Goal: Transaction & Acquisition: Purchase product/service

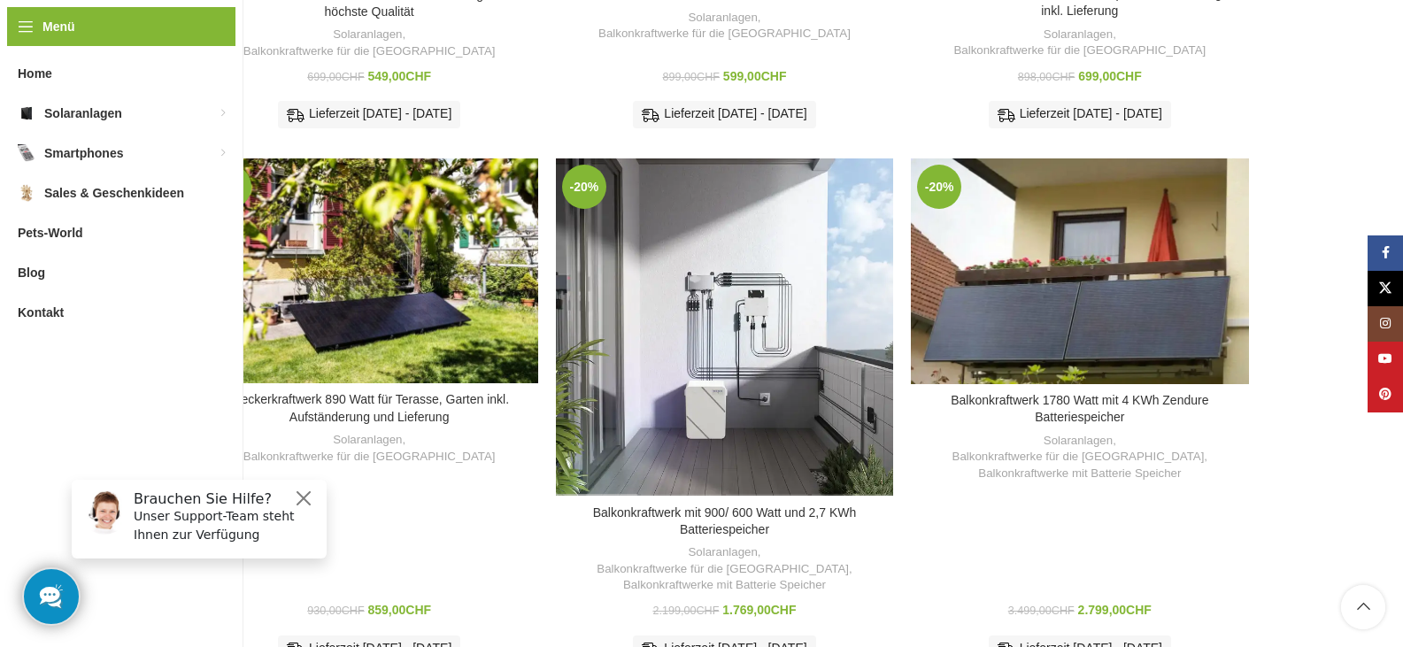
scroll to position [827, 0]
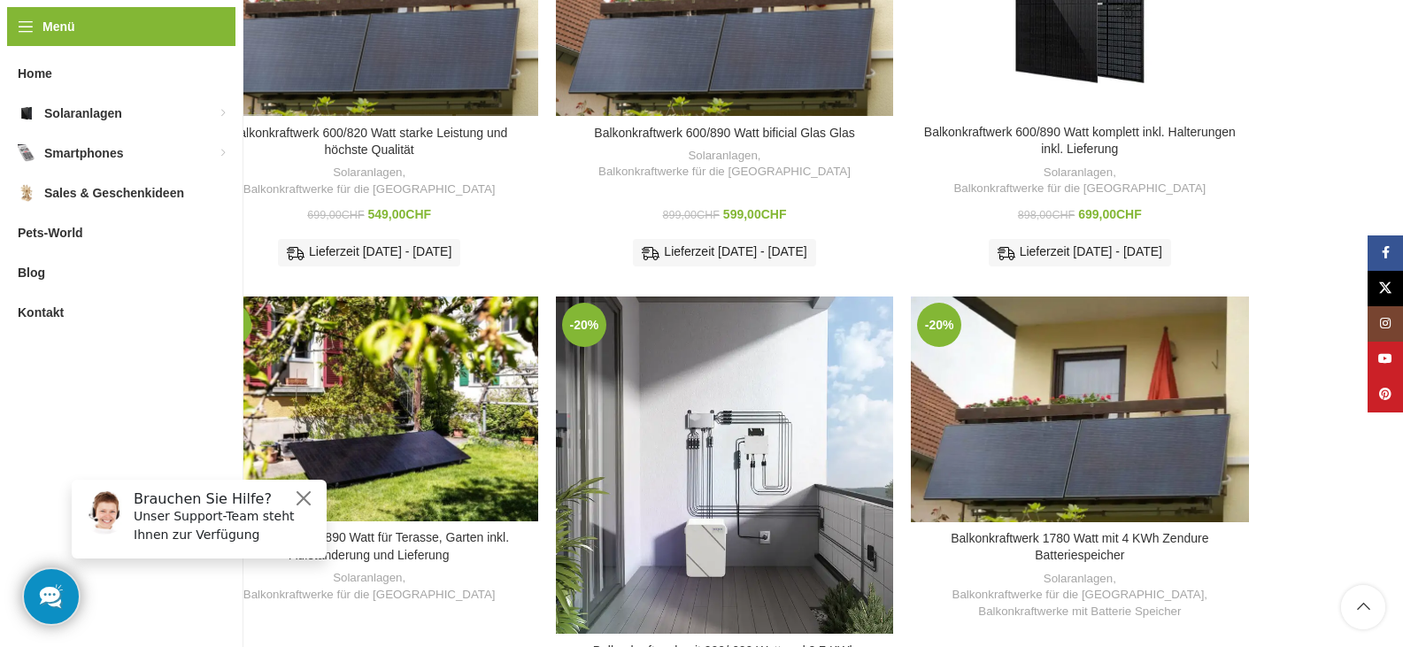
click at [443, 125] on h3 "Balkonkraftwerk 600/820 Watt starke Leistung und höchste Qualität" at bounding box center [370, 142] width 320 height 35
click at [397, 127] on link "Balkonkraftwerk 600/820 Watt starke Leistung und höchste Qualität" at bounding box center [369, 142] width 276 height 32
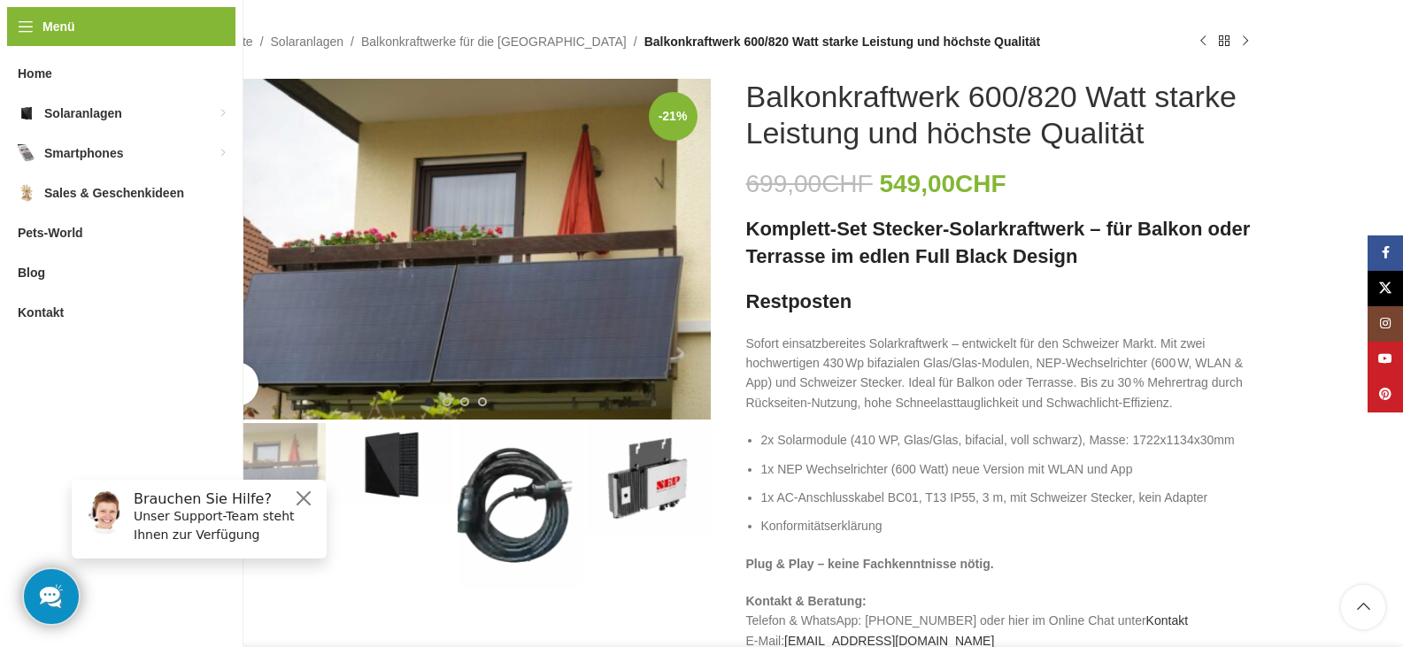
scroll to position [177, 0]
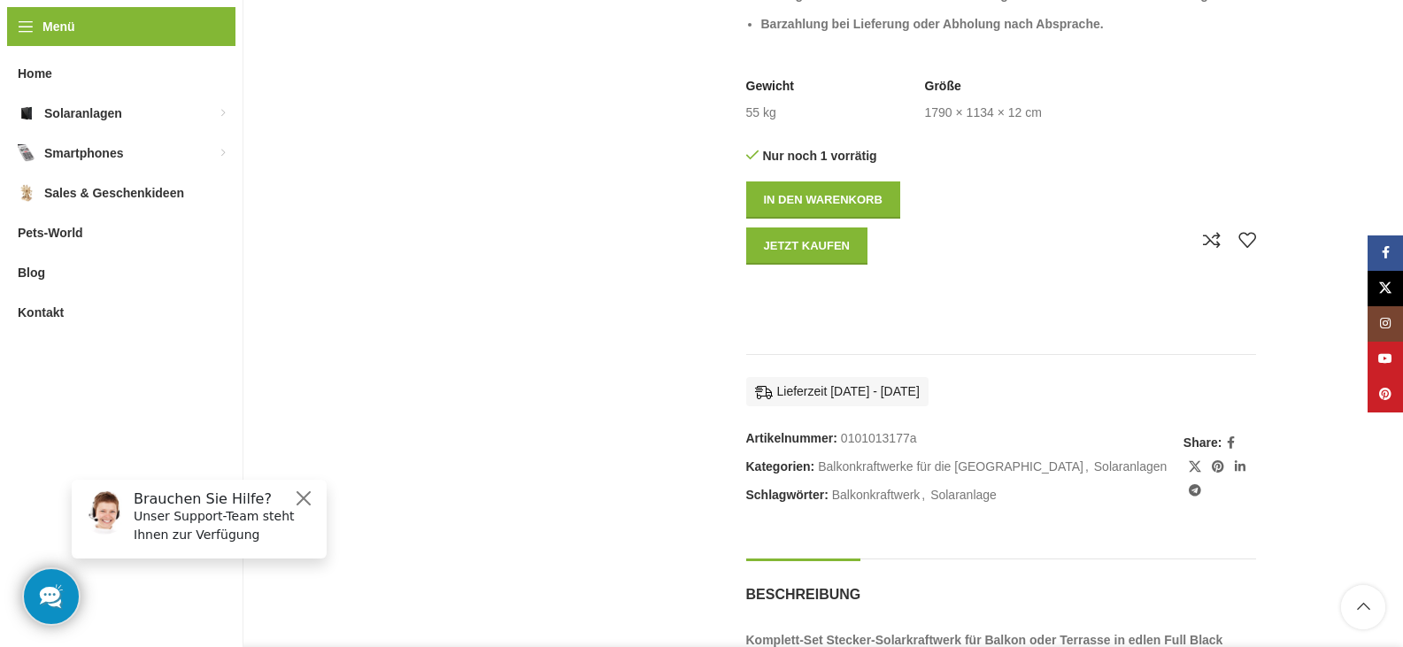
scroll to position [1239, 0]
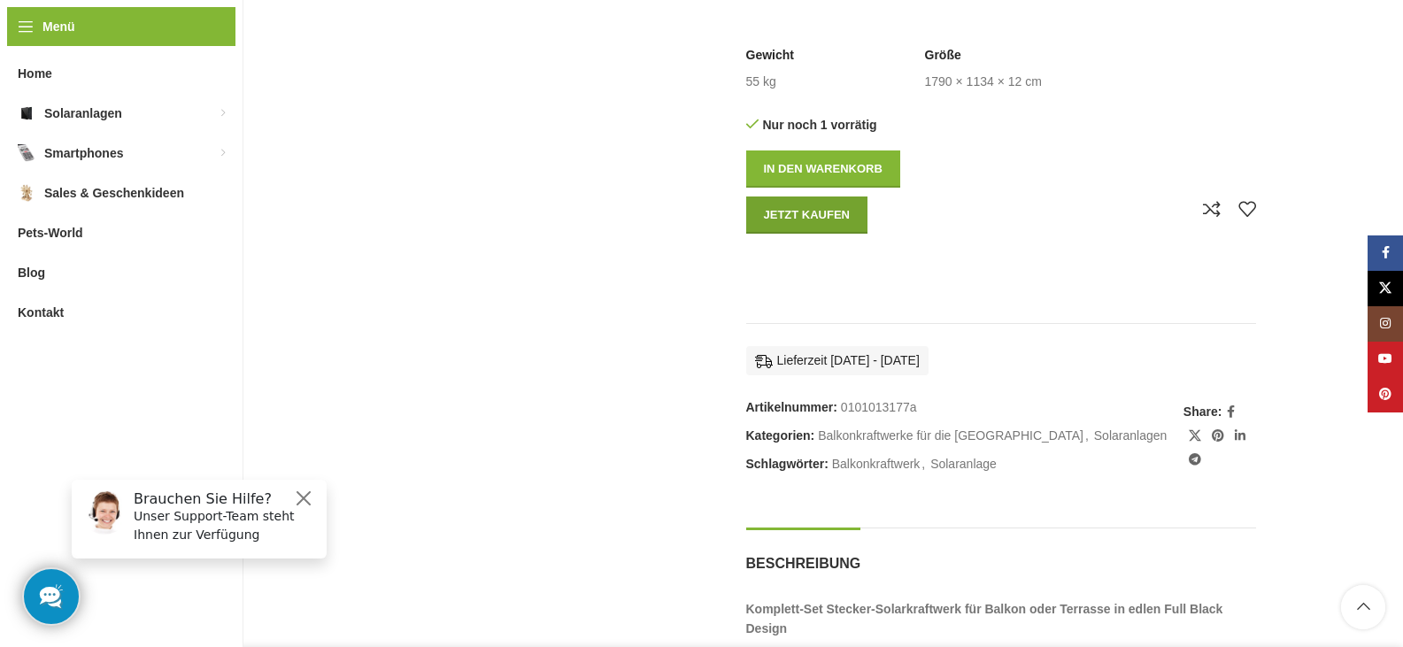
click at [814, 214] on button "Jetzt kaufen" at bounding box center [807, 215] width 122 height 37
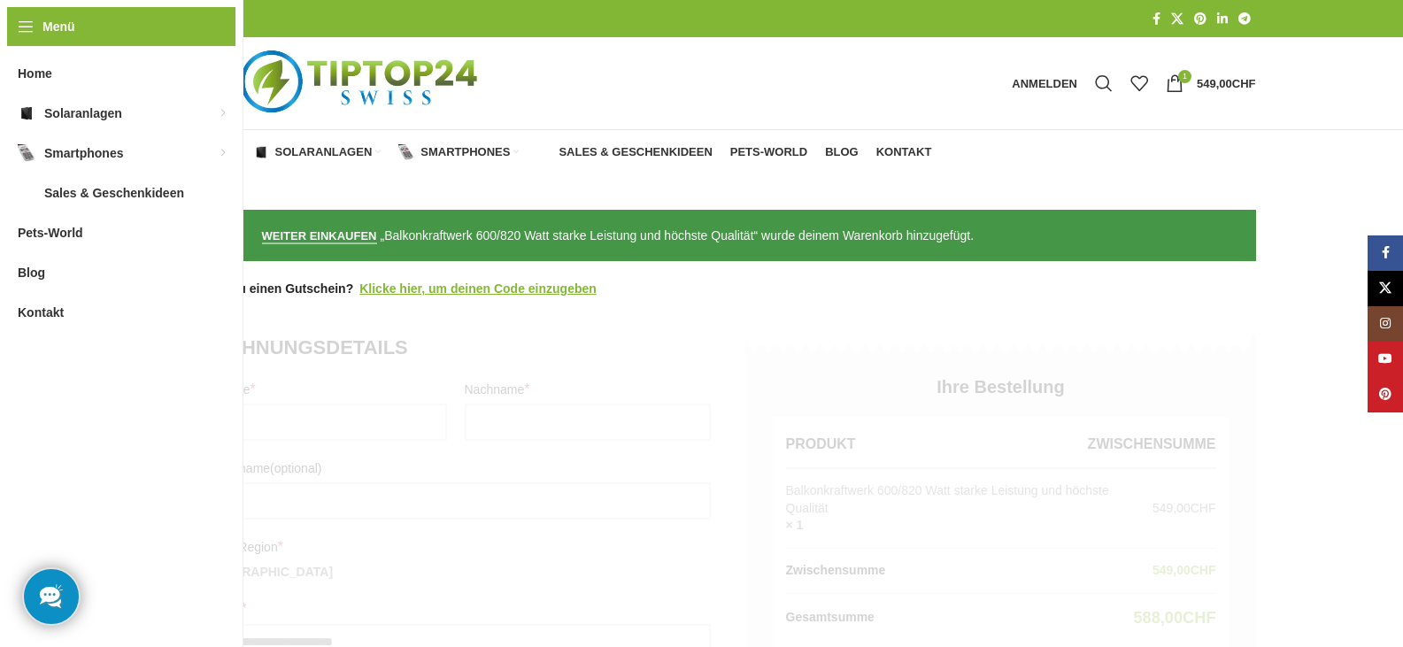
select select "**"
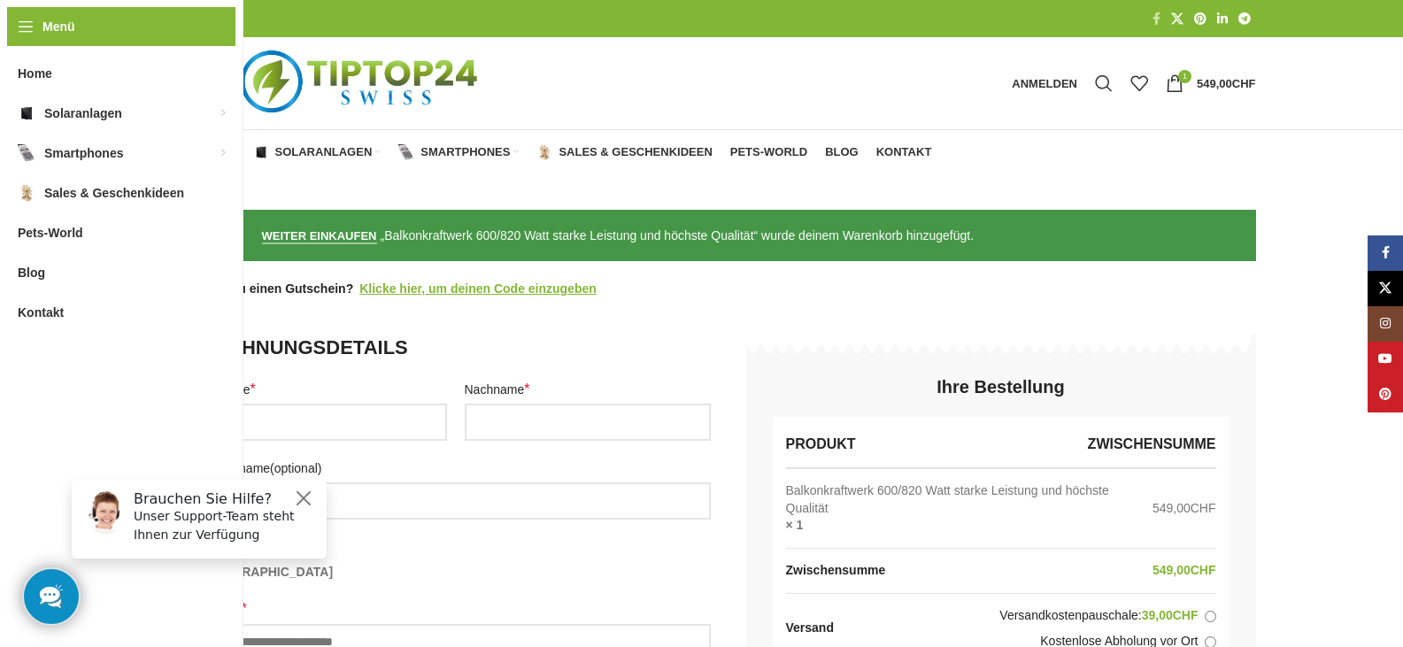
click at [1156, 14] on span "Facebook Social Link" at bounding box center [1157, 18] width 8 height 13
